Goal: Transaction & Acquisition: Purchase product/service

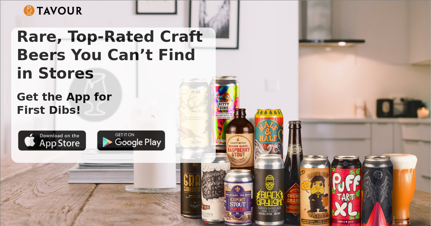
click at [81, 18] on div at bounding box center [216, 14] width 384 height 18
click at [63, 11] on img at bounding box center [53, 10] width 59 height 11
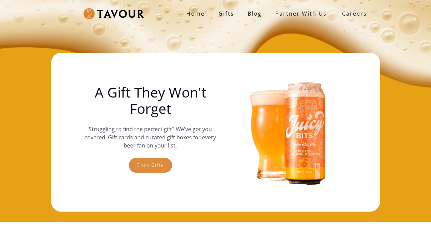
click at [156, 167] on link "Shop gifts" at bounding box center [150, 165] width 43 height 15
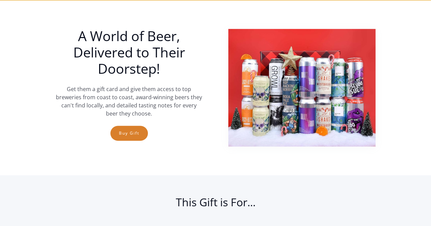
scroll to position [223, 0]
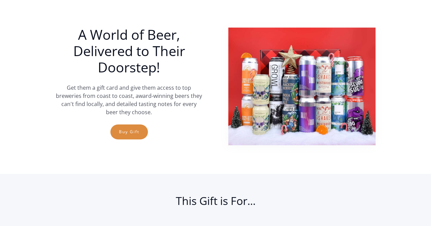
click at [134, 133] on link "Buy Gift" at bounding box center [128, 132] width 37 height 15
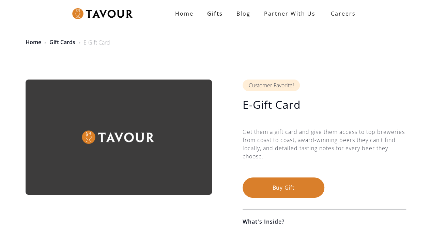
click at [267, 188] on button "Buy Gift" at bounding box center [284, 188] width 82 height 20
